Goal: Browse casually

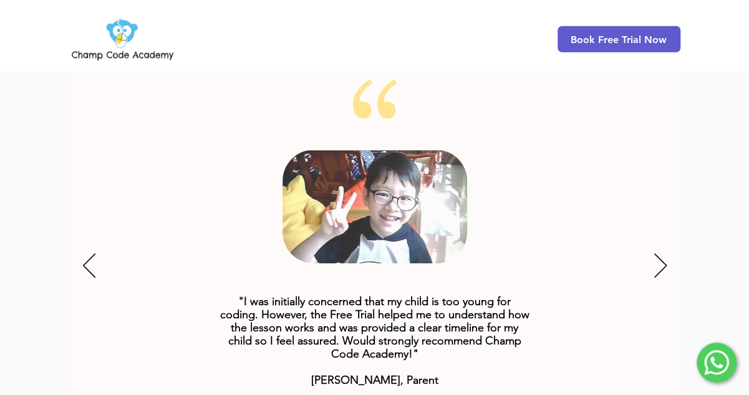
scroll to position [1570, 0]
click at [667, 244] on div "Slideshow" at bounding box center [374, 266] width 611 height 374
click at [663, 252] on icon "Next" at bounding box center [660, 264] width 12 height 24
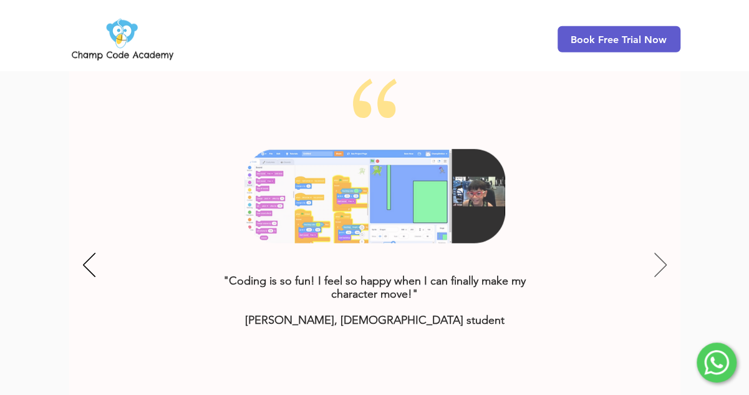
click at [656, 252] on icon "Next" at bounding box center [660, 264] width 12 height 24
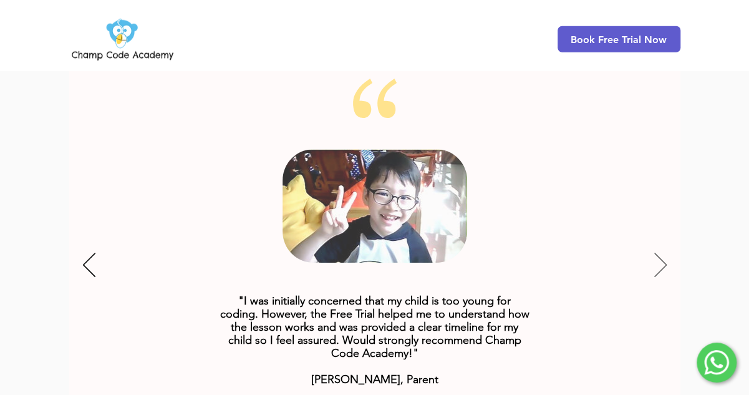
click at [656, 252] on icon "Next" at bounding box center [660, 264] width 12 height 24
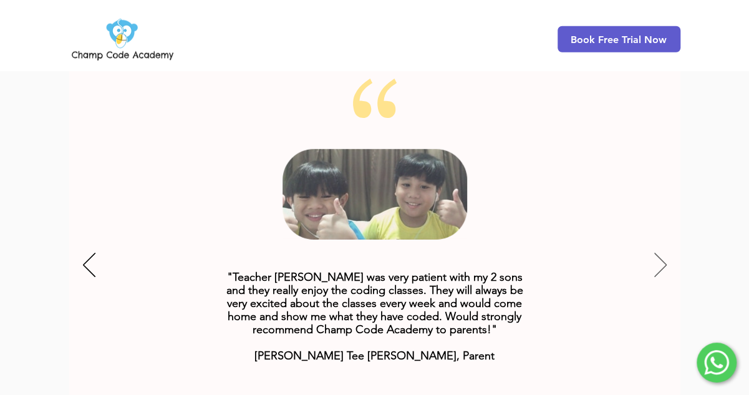
click at [656, 252] on icon "Next" at bounding box center [660, 264] width 12 height 24
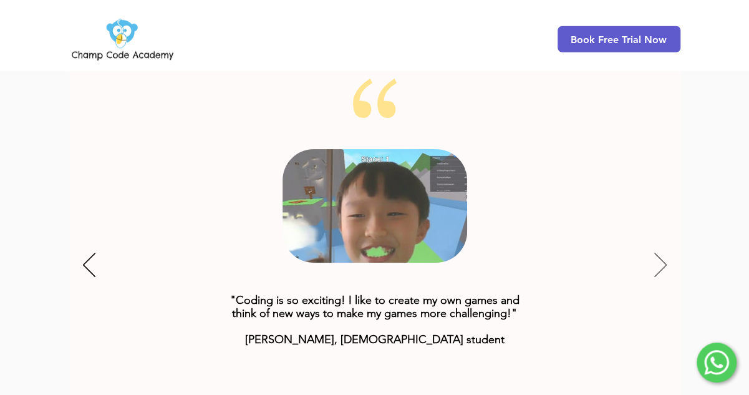
click at [656, 252] on icon "Next" at bounding box center [660, 264] width 12 height 24
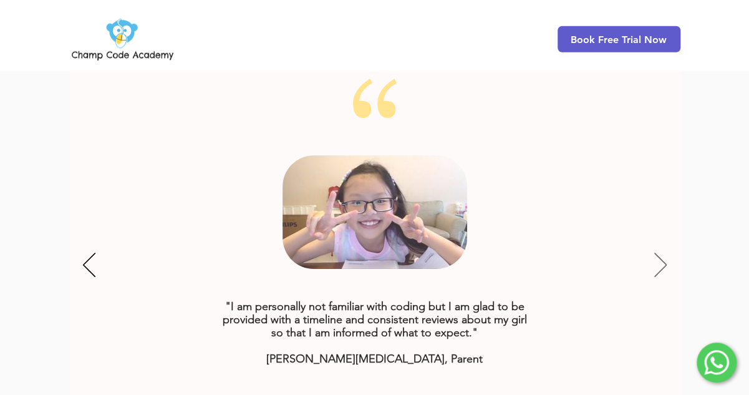
click at [658, 252] on icon "Next" at bounding box center [660, 264] width 12 height 24
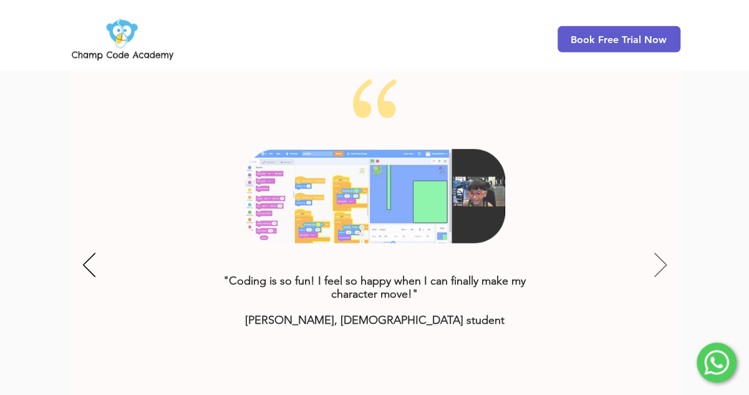
click at [658, 252] on icon "Next" at bounding box center [660, 264] width 12 height 24
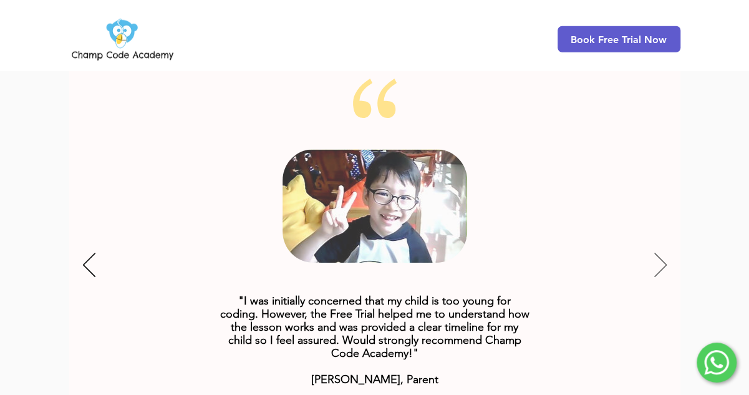
click at [658, 252] on icon "Next" at bounding box center [660, 264] width 12 height 24
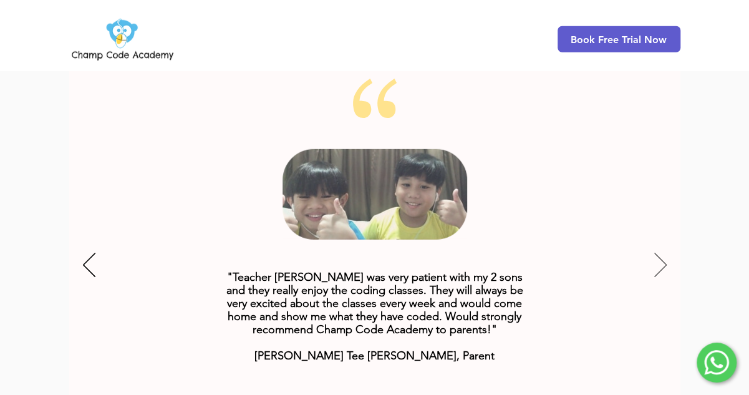
click at [658, 252] on icon "Next" at bounding box center [660, 264] width 12 height 24
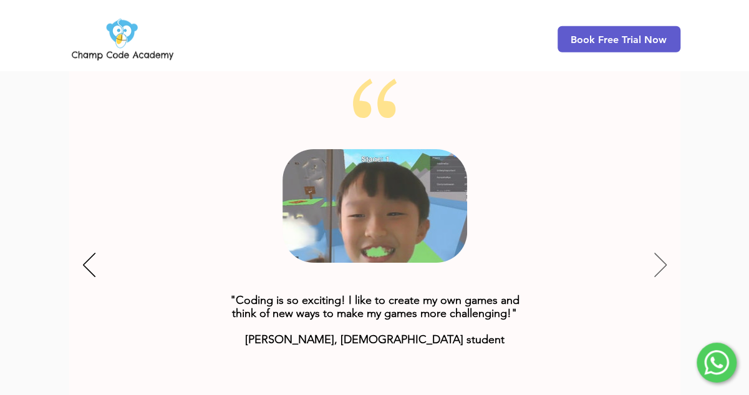
click at [659, 252] on icon "Next" at bounding box center [660, 264] width 12 height 24
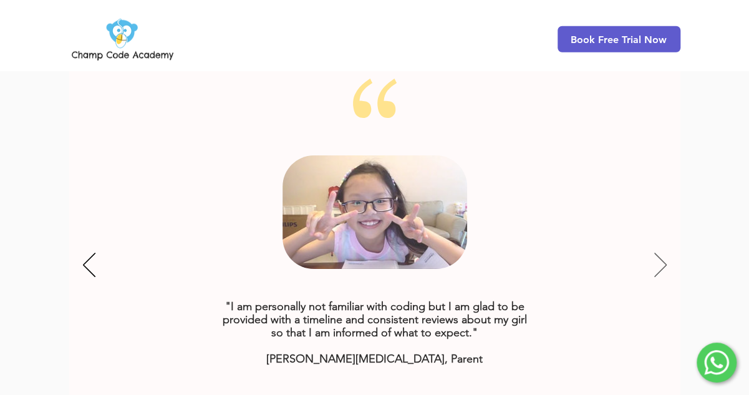
click at [659, 252] on icon "Next" at bounding box center [660, 264] width 12 height 24
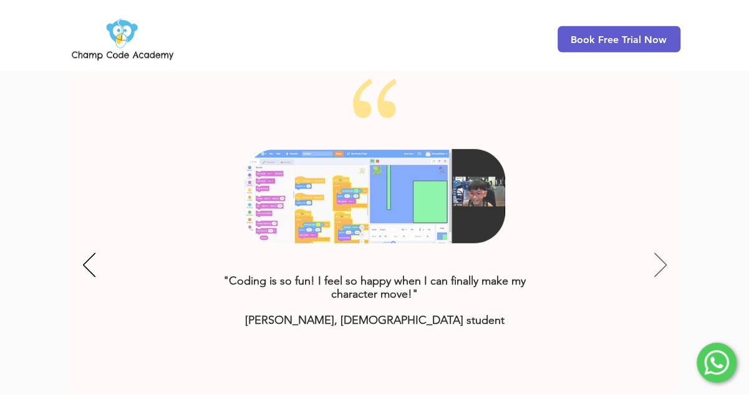
click at [659, 252] on icon "Next" at bounding box center [660, 264] width 12 height 24
click at [659, 253] on icon "Next" at bounding box center [660, 265] width 12 height 24
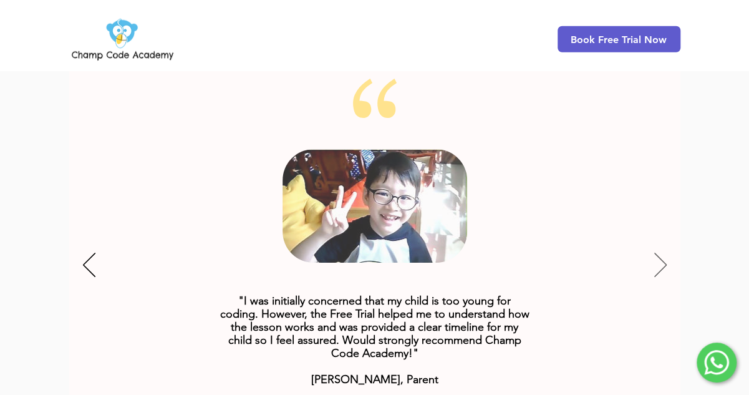
click at [659, 253] on icon "Next" at bounding box center [660, 265] width 12 height 24
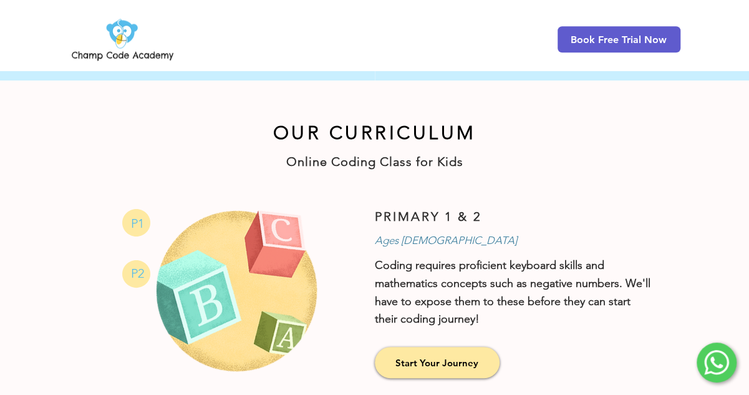
scroll to position [587, 0]
